Goal: Information Seeking & Learning: Find specific fact

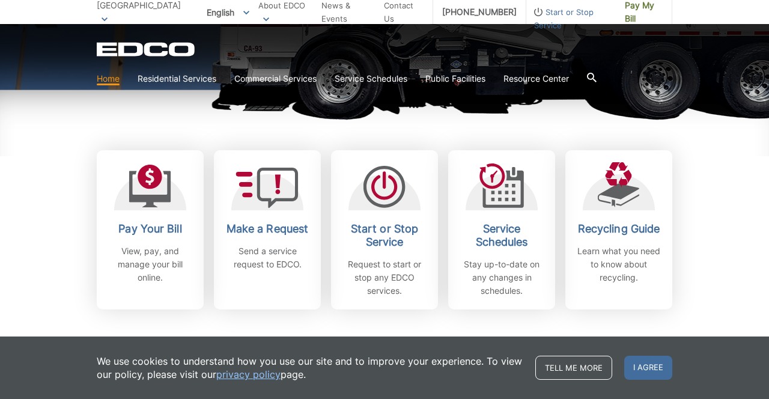
scroll to position [298, 0]
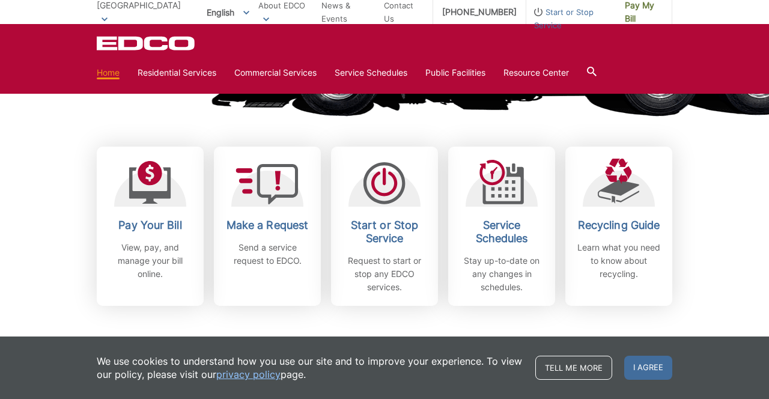
click at [596, 67] on icon at bounding box center [592, 72] width 10 height 10
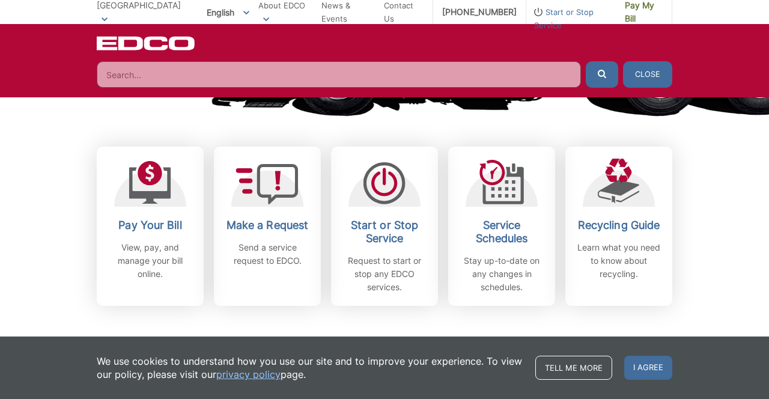
click at [128, 73] on input "Search" at bounding box center [339, 74] width 484 height 26
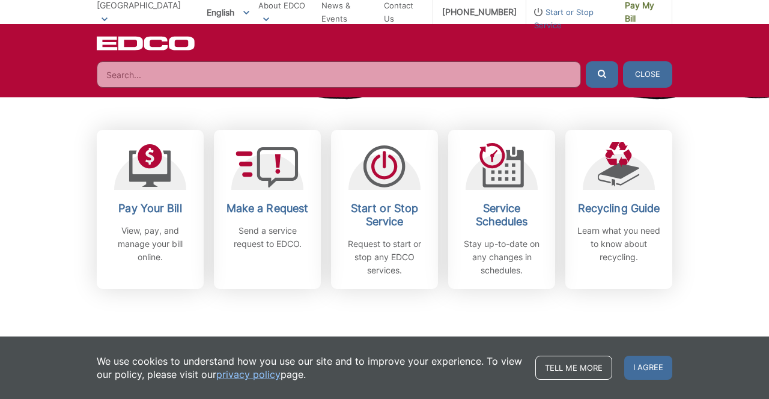
scroll to position [332, 0]
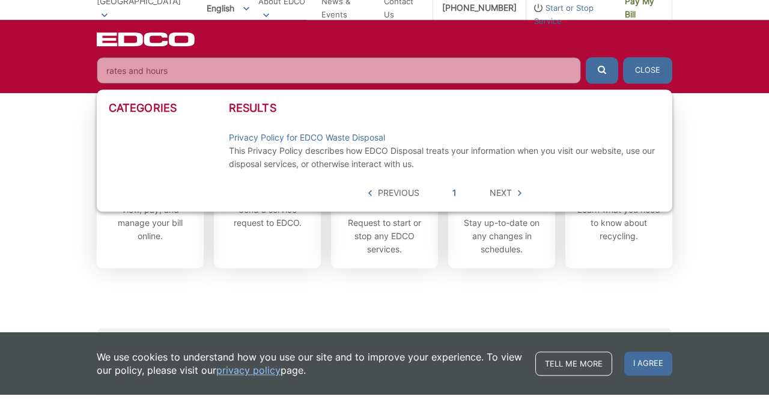
click at [586, 61] on button "submit" at bounding box center [602, 74] width 32 height 26
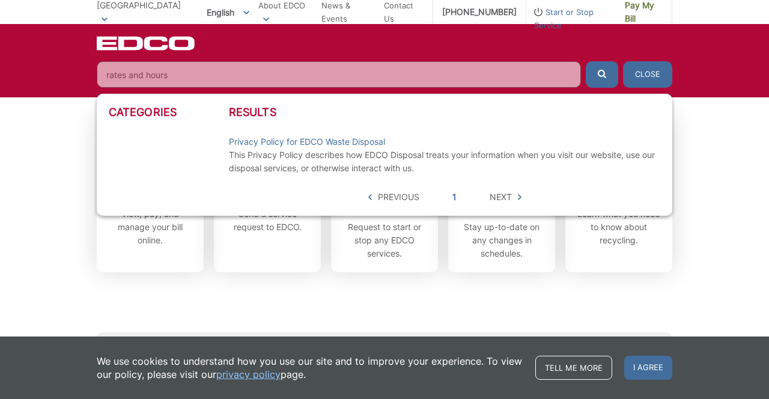
click at [500, 206] on div "Categories Results Privacy Policy for EDCO Waste Disposal This Privacy Policy d…" at bounding box center [384, 155] width 575 height 122
click at [489, 207] on div "Categories Results Privacy Policy for EDCO Waste Disposal This Privacy Policy d…" at bounding box center [384, 155] width 575 height 122
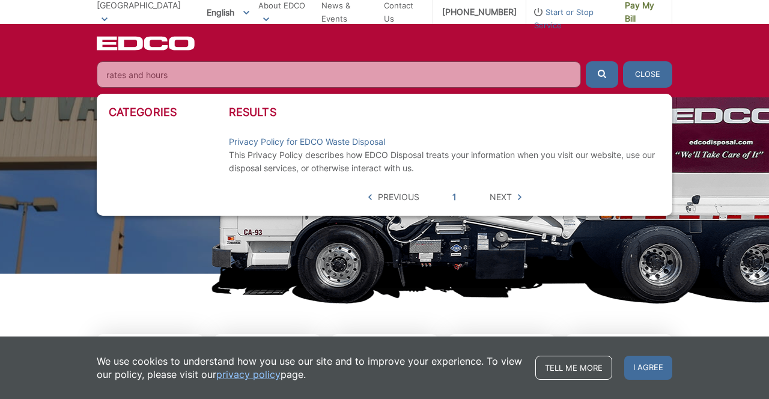
scroll to position [0, 0]
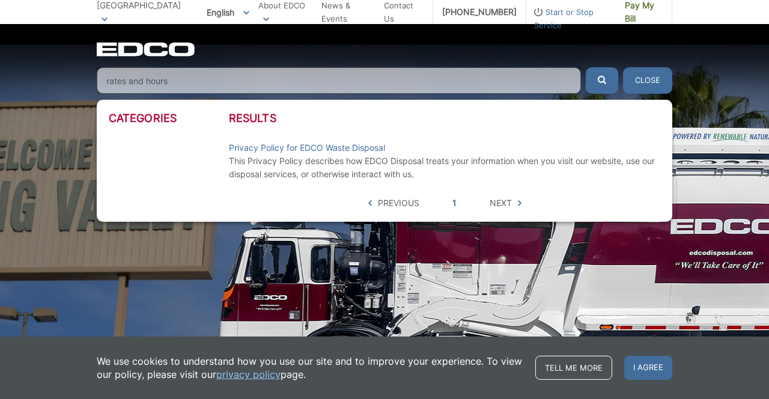
click at [501, 198] on span "Next" at bounding box center [501, 202] width 22 height 13
click at [496, 201] on span "Next" at bounding box center [501, 202] width 22 height 13
click at [193, 79] on input "rates and hours" at bounding box center [339, 80] width 484 height 26
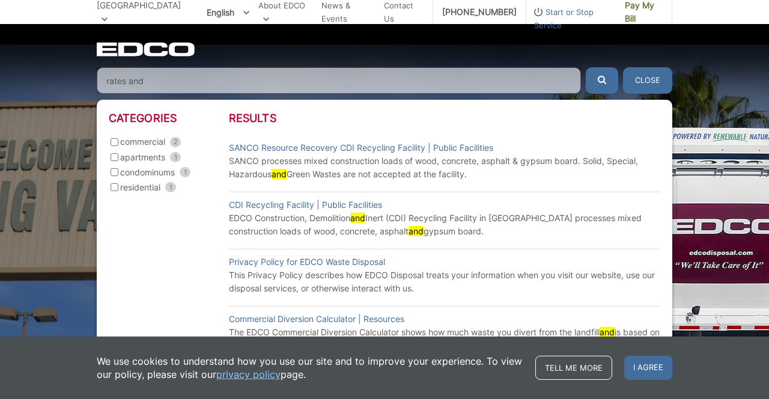
click at [586, 67] on button "submit" at bounding box center [602, 80] width 32 height 26
click at [166, 76] on input "rates and" at bounding box center [339, 80] width 484 height 26
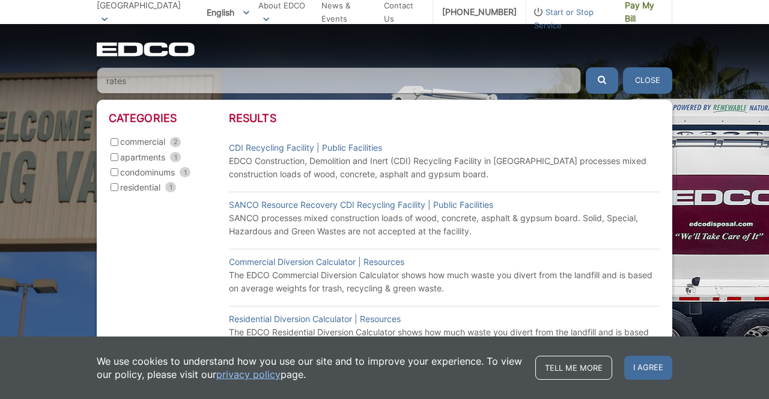
scroll to position [21, 0]
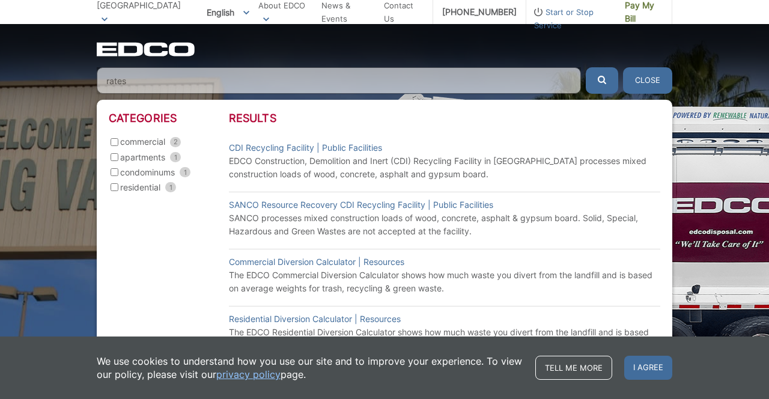
type input "rates"
click at [357, 145] on link "CDI Recycling Facility | Public Facilities" at bounding box center [305, 147] width 153 height 13
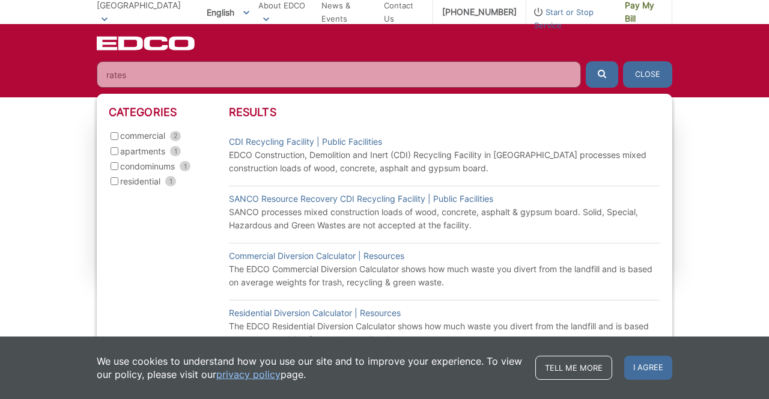
scroll to position [330, 0]
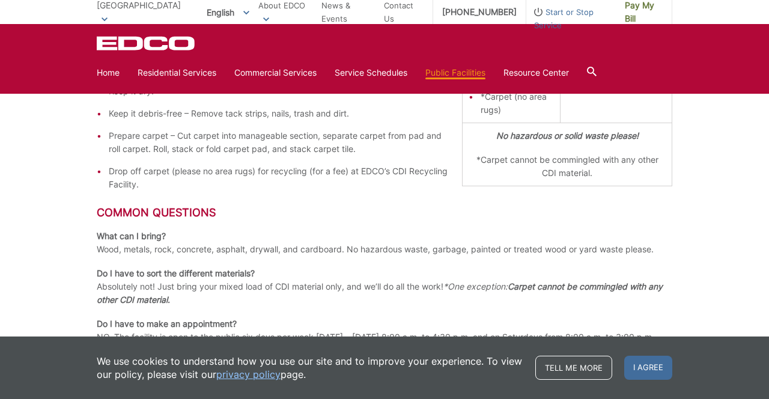
scroll to position [656, 0]
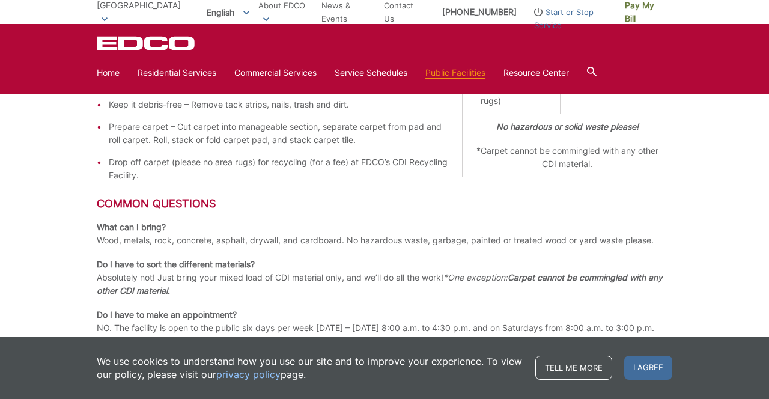
click at [354, 326] on p "Do I have to make an appointment? NO. The facility is open to the public six da…" at bounding box center [384, 328] width 575 height 40
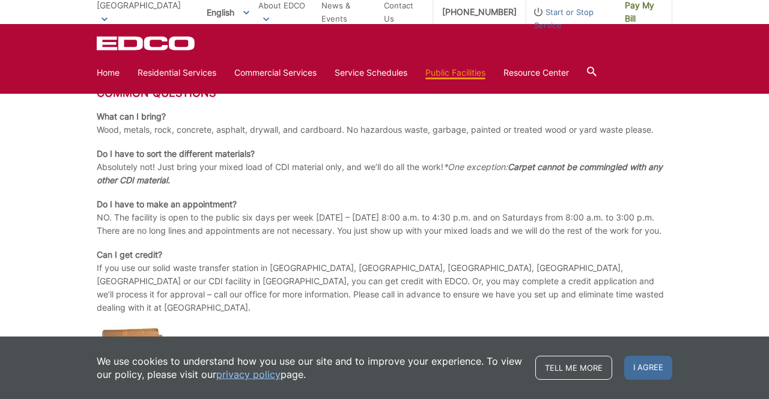
scroll to position [774, 0]
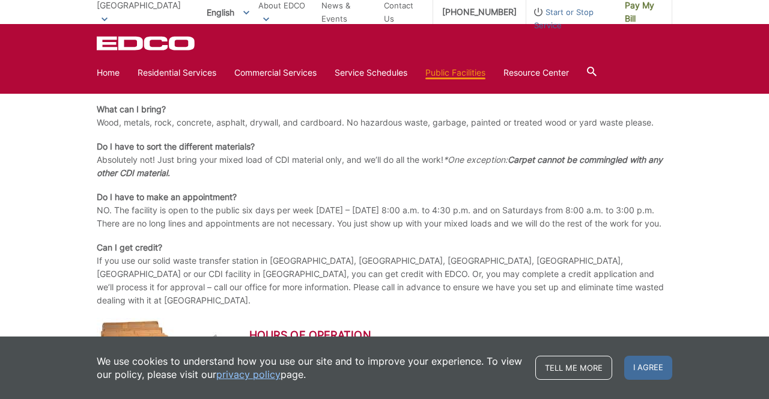
click at [396, 329] on h2 "Hours of Operation" at bounding box center [460, 335] width 423 height 13
click at [405, 329] on h2 "Hours of Operation" at bounding box center [460, 335] width 423 height 13
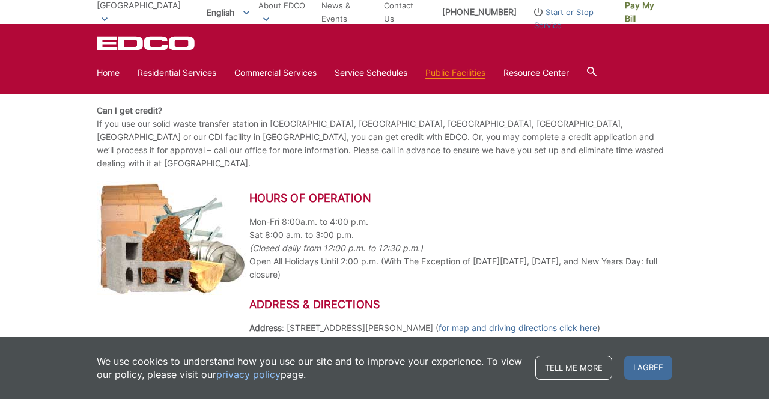
scroll to position [929, 0]
